Goal: Task Accomplishment & Management: Complete application form

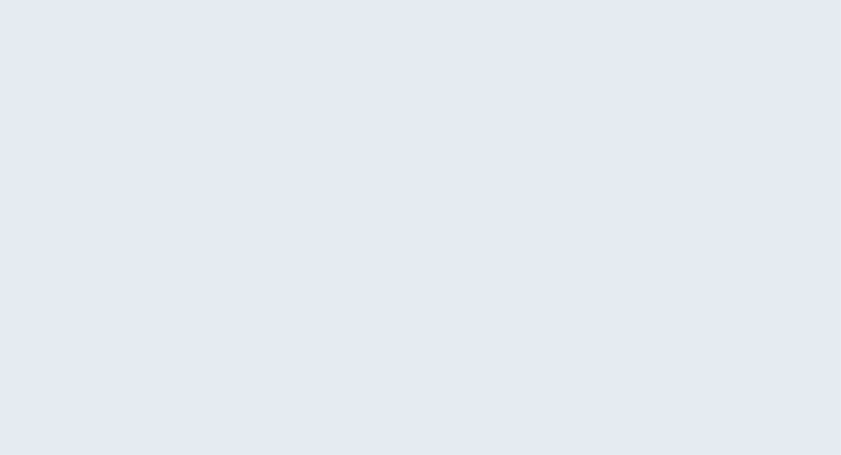
select select "US"
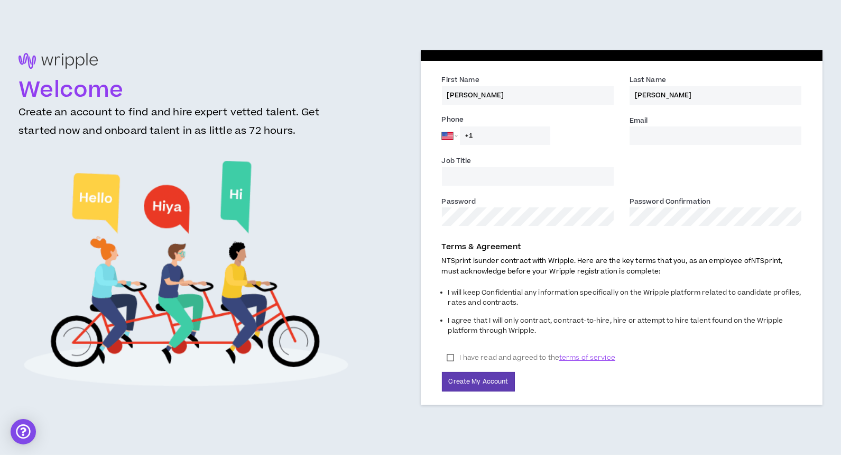
click at [476, 93] on input "[PERSON_NAME]" at bounding box center [528, 95] width 172 height 19
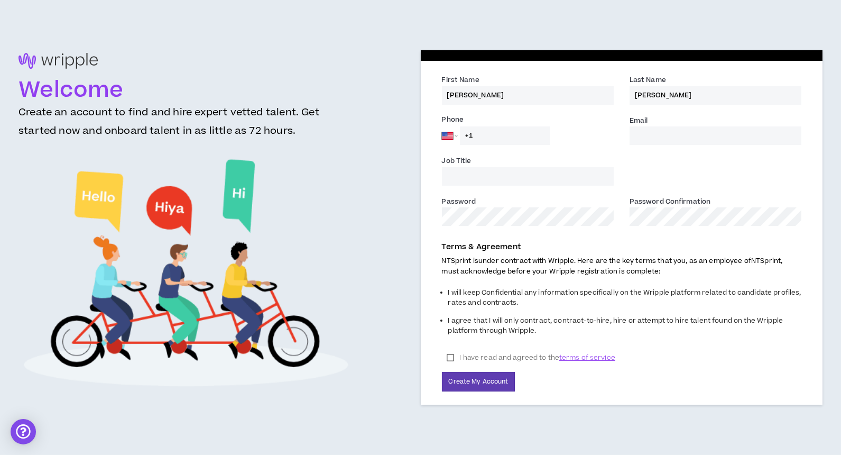
click at [464, 93] on input "[PERSON_NAME]" at bounding box center [528, 95] width 172 height 19
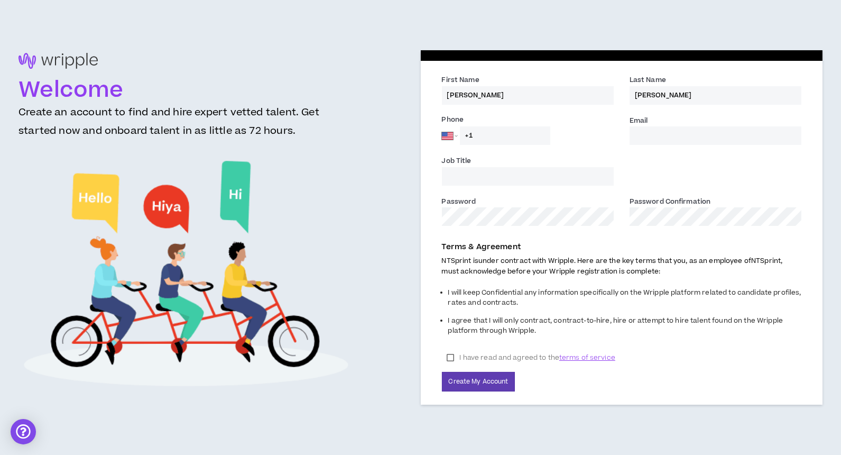
click at [464, 93] on input "[PERSON_NAME]" at bounding box center [528, 95] width 172 height 19
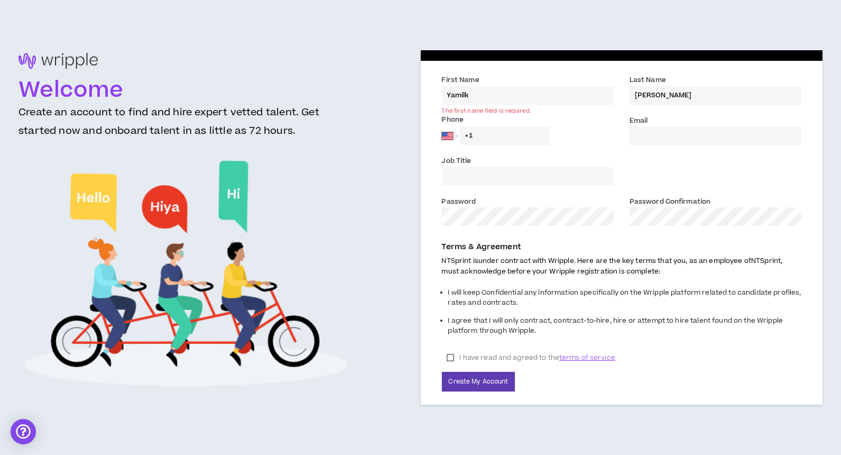
type input "[PERSON_NAME]"
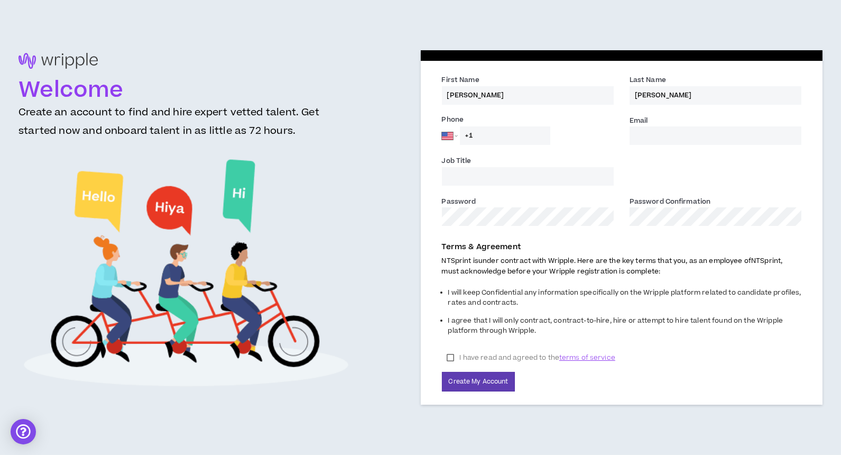
click at [450, 356] on label "I have read and agreed to the terms of service" at bounding box center [531, 357] width 179 height 16
click at [659, 139] on input "Email *" at bounding box center [716, 135] width 172 height 19
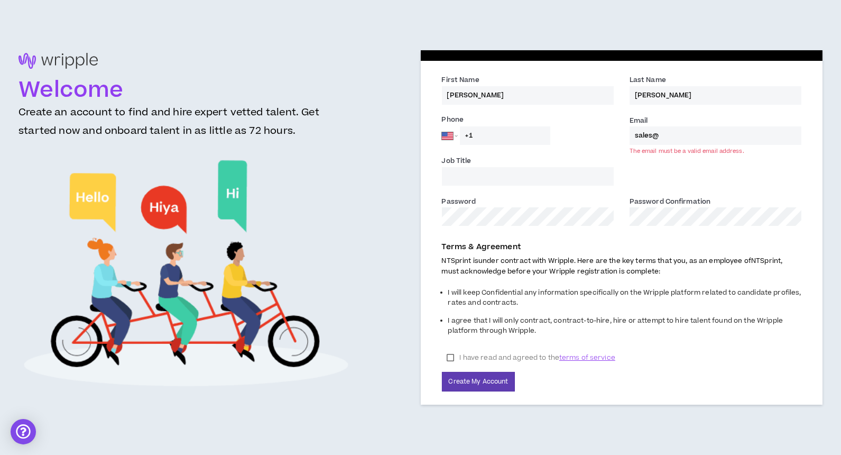
type input "[EMAIL_ADDRESS][DOMAIN_NAME]"
